Goal: Task Accomplishment & Management: Manage account settings

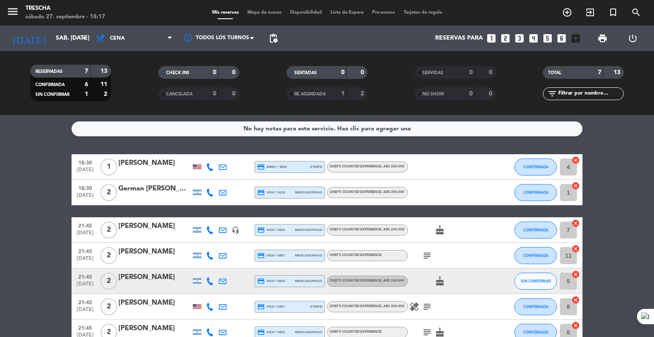
click at [23, 182] on bookings-row "18:30 [DATE] 1 [PERSON_NAME] credit_card amex * 4002 stripe Chef's Counter Expe…" at bounding box center [327, 249] width 654 height 191
click at [24, 182] on bookings-row "18:30 [DATE] 1 [PERSON_NAME] credit_card amex * 4002 stripe Chef's Counter Expe…" at bounding box center [327, 249] width 654 height 191
click at [9, 192] on bookings-row "18:30 [DATE] 1 [PERSON_NAME] credit_card amex * 4002 stripe Chef's Counter Expe…" at bounding box center [327, 249] width 654 height 191
click at [42, 243] on bookings-row "18:30 [DATE] 1 [PERSON_NAME] credit_card amex * 4002 stripe Chef's Counter Expe…" at bounding box center [327, 249] width 654 height 191
click at [0, 209] on bookings-row "18:30 [DATE] 1 [PERSON_NAME] credit_card amex * 4002 stripe Chef's Counter Expe…" at bounding box center [327, 249] width 654 height 191
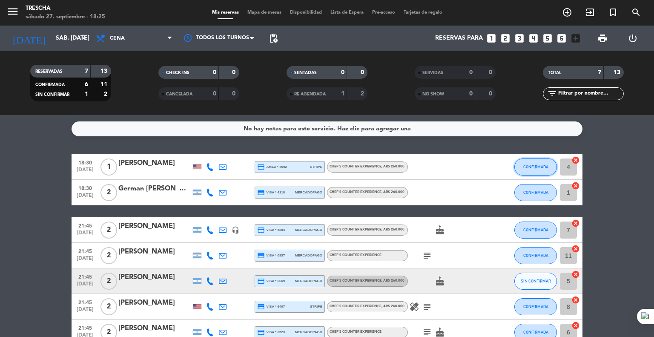
click at [544, 168] on span "CONFIRMADA" at bounding box center [535, 166] width 25 height 5
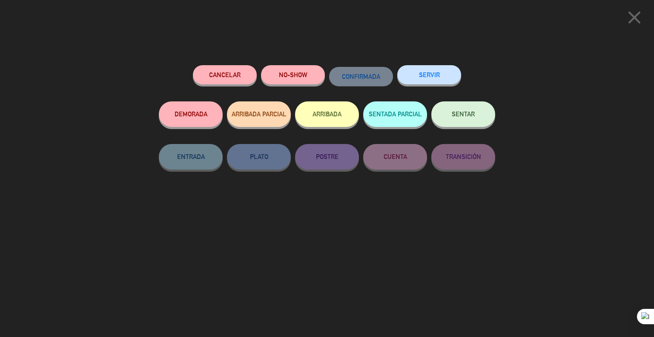
click at [477, 117] on button "SENTAR" at bounding box center [463, 114] width 64 height 26
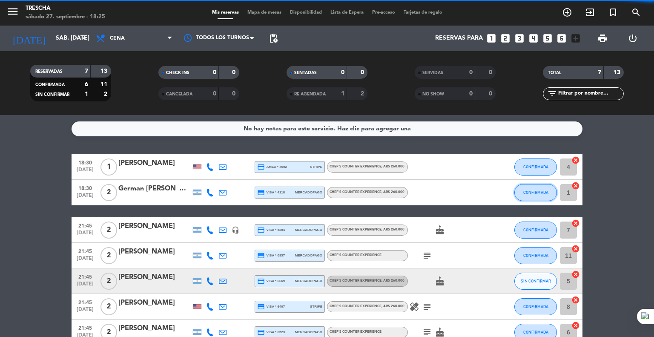
click at [523, 189] on button "CONFIRMADA" at bounding box center [536, 192] width 43 height 17
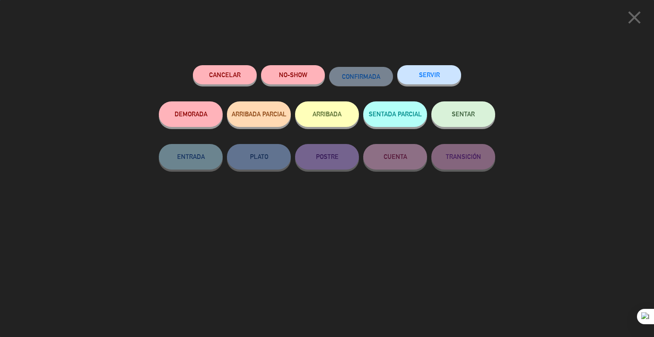
click at [474, 126] on button "SENTAR" at bounding box center [463, 114] width 64 height 26
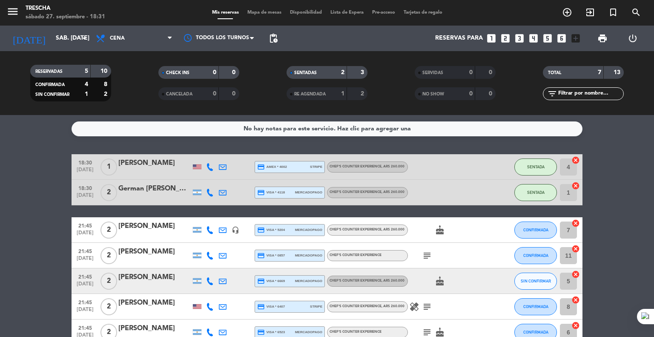
click at [226, 169] on icon at bounding box center [223, 167] width 8 height 8
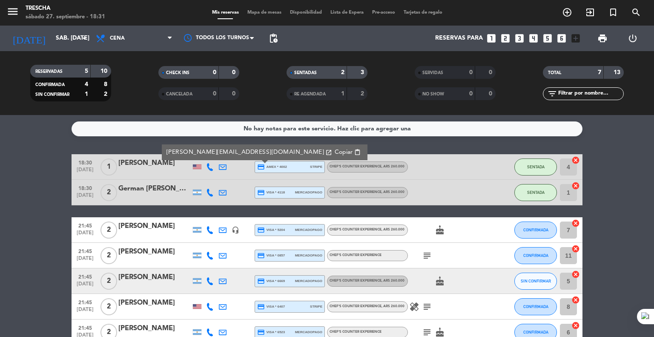
click at [226, 169] on icon at bounding box center [223, 167] width 8 height 8
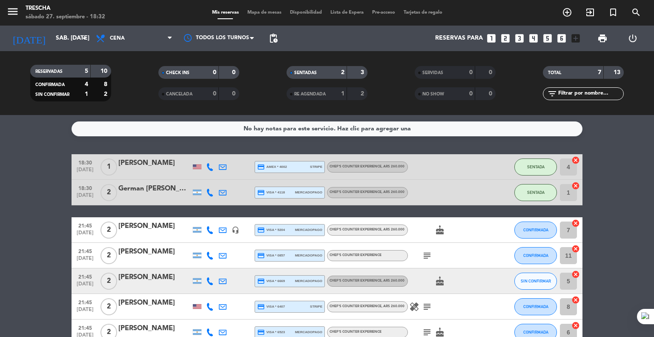
click at [225, 168] on icon at bounding box center [223, 167] width 8 height 8
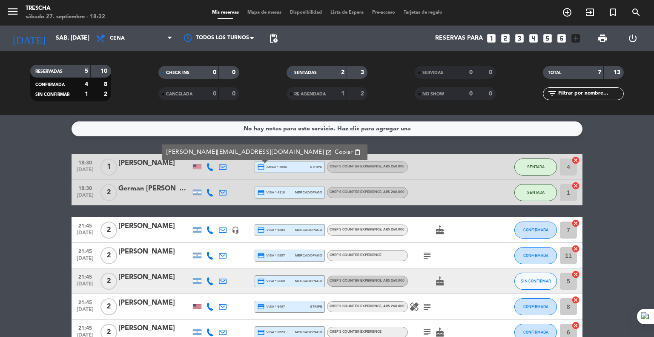
click at [335, 155] on span "Copiar" at bounding box center [344, 152] width 18 height 9
click at [14, 160] on bookings-row "18:30 [DATE] 1 [PERSON_NAME] [PERSON_NAME][EMAIL_ADDRESS][DOMAIN_NAME] open_in_…" at bounding box center [327, 249] width 654 height 191
